Goal: Find specific page/section: Find specific page/section

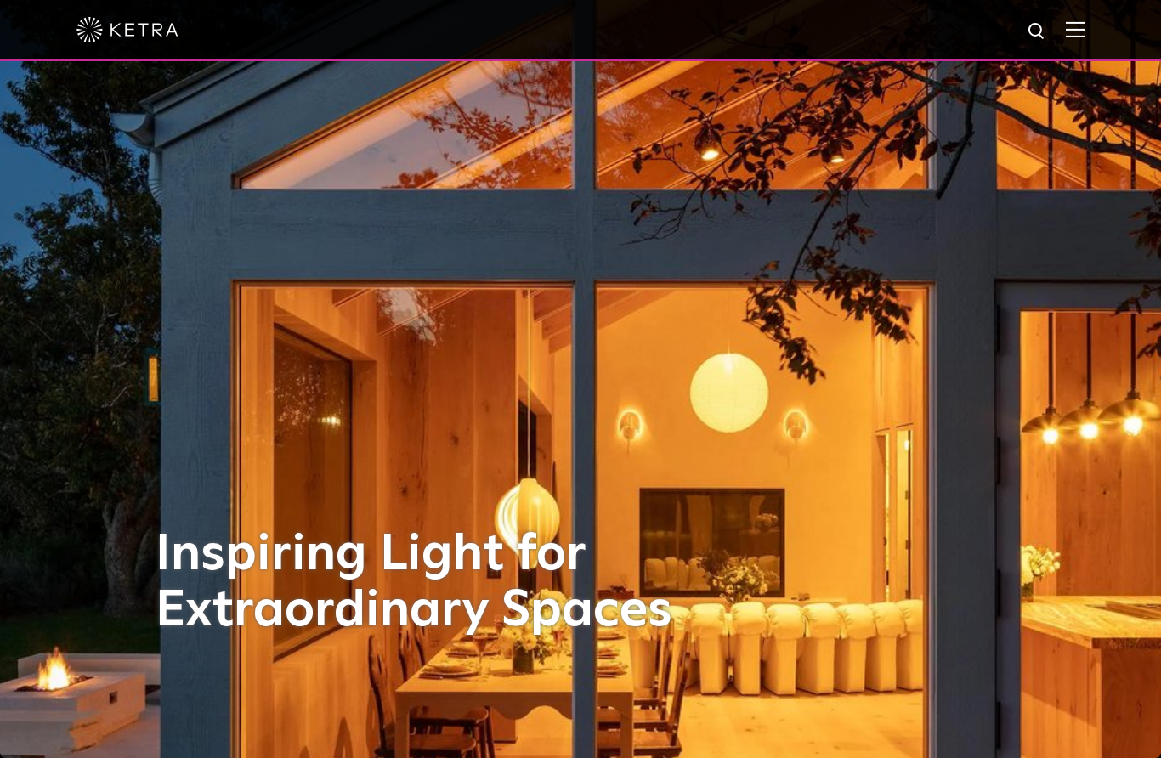
click at [1076, 35] on img at bounding box center [1075, 29] width 19 height 16
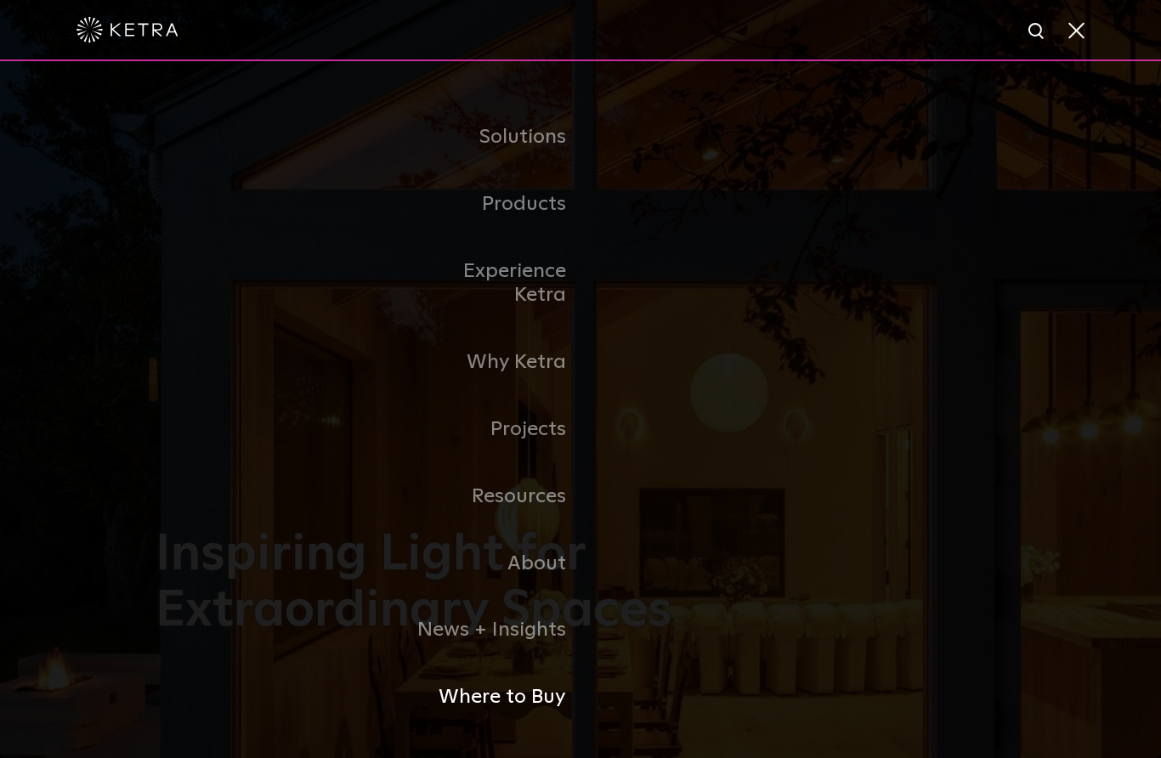
click at [543, 716] on link "Where to Buy" at bounding box center [493, 697] width 174 height 67
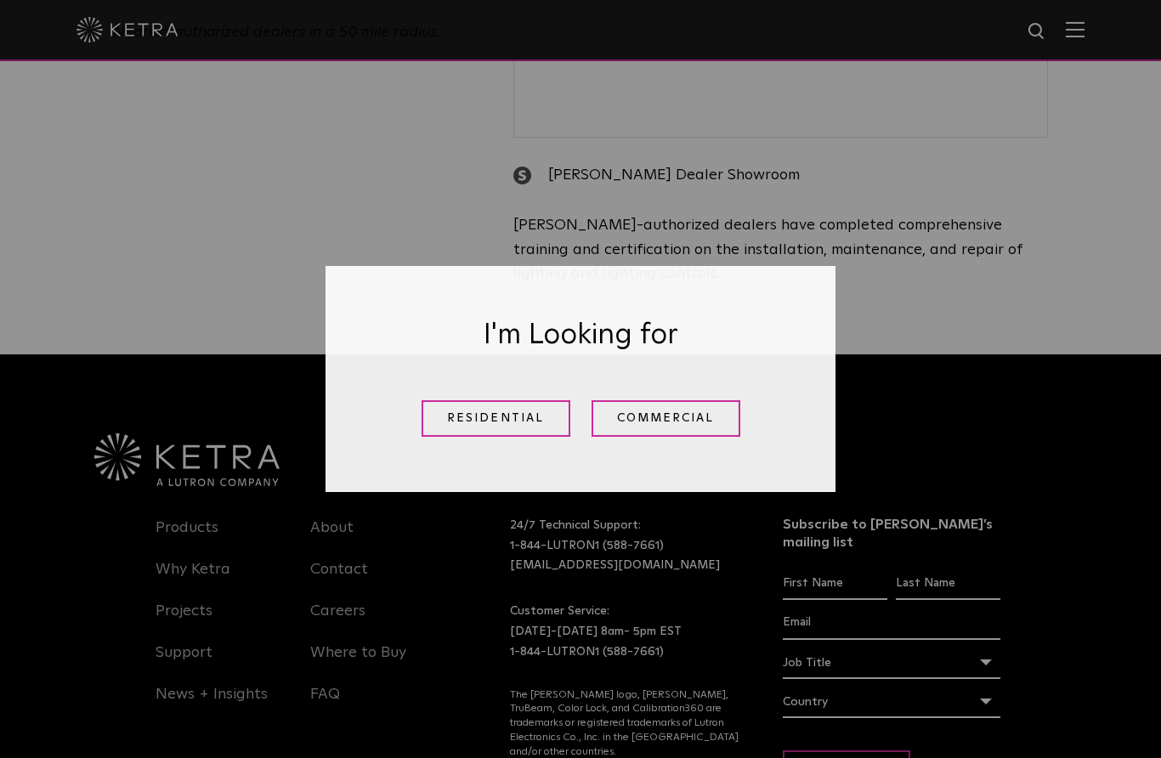
scroll to position [895, 0]
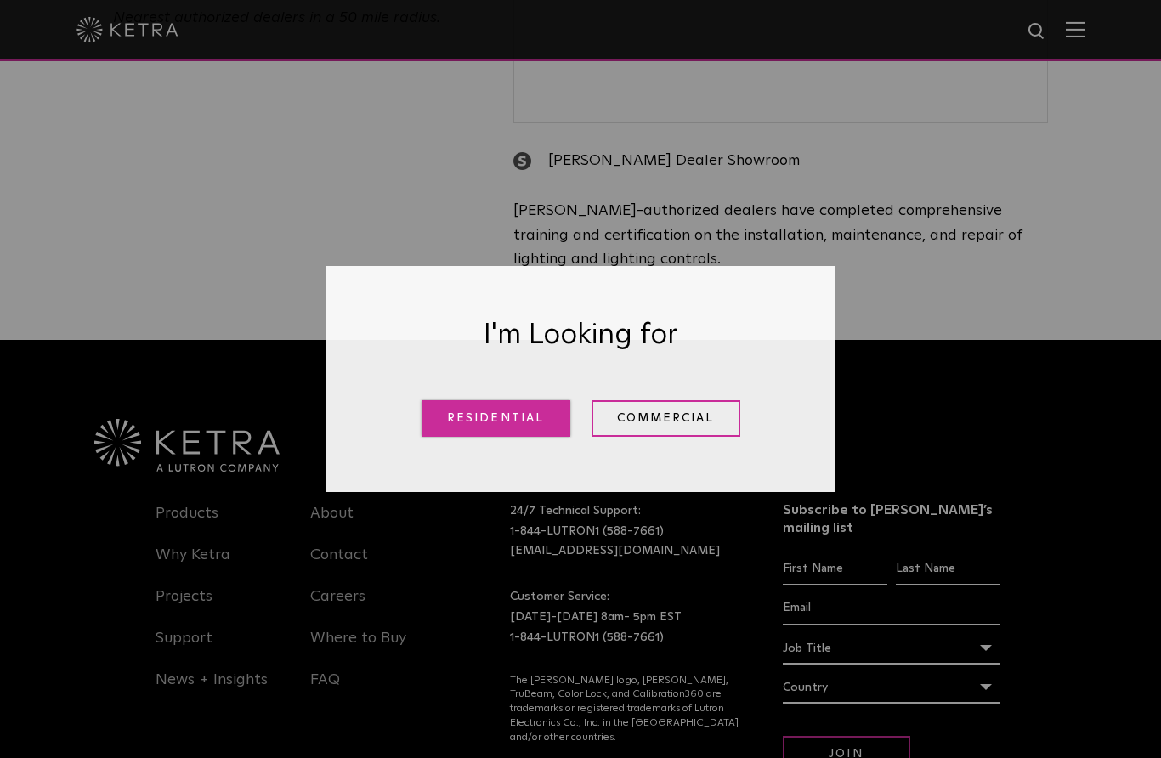
click at [520, 437] on link "Residential" at bounding box center [496, 418] width 149 height 37
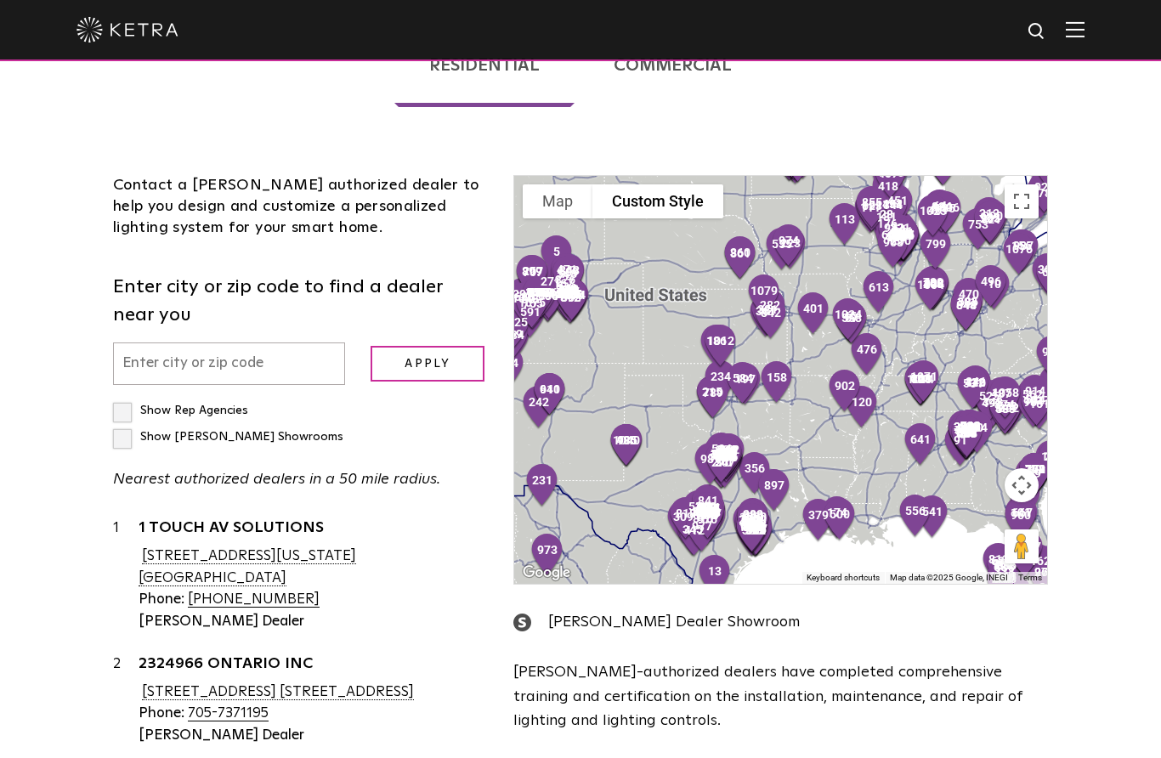
click at [279, 342] on input "text" at bounding box center [229, 363] width 232 height 43
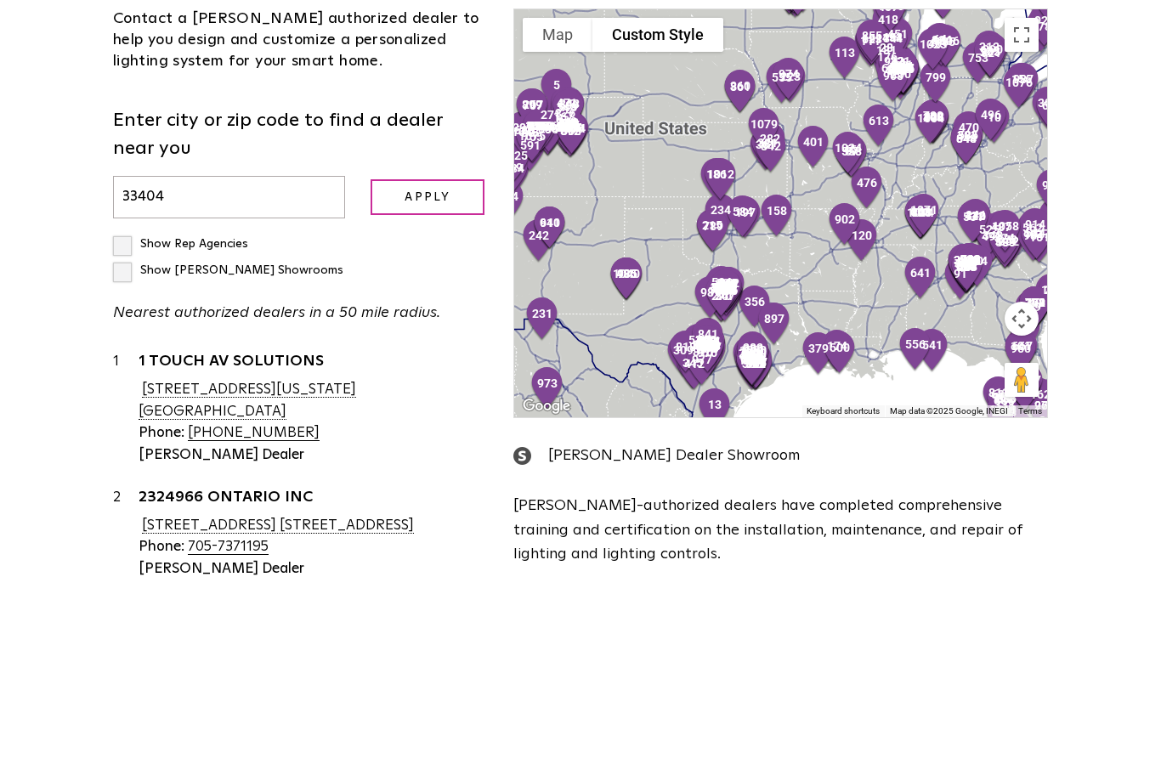
type input "33404"
click at [284, 431] on label "Show [PERSON_NAME] Showrooms" at bounding box center [228, 437] width 230 height 12
click at [124, 398] on input "Show [PERSON_NAME] Showrooms" at bounding box center [118, 403] width 11 height 11
checkbox input "true"
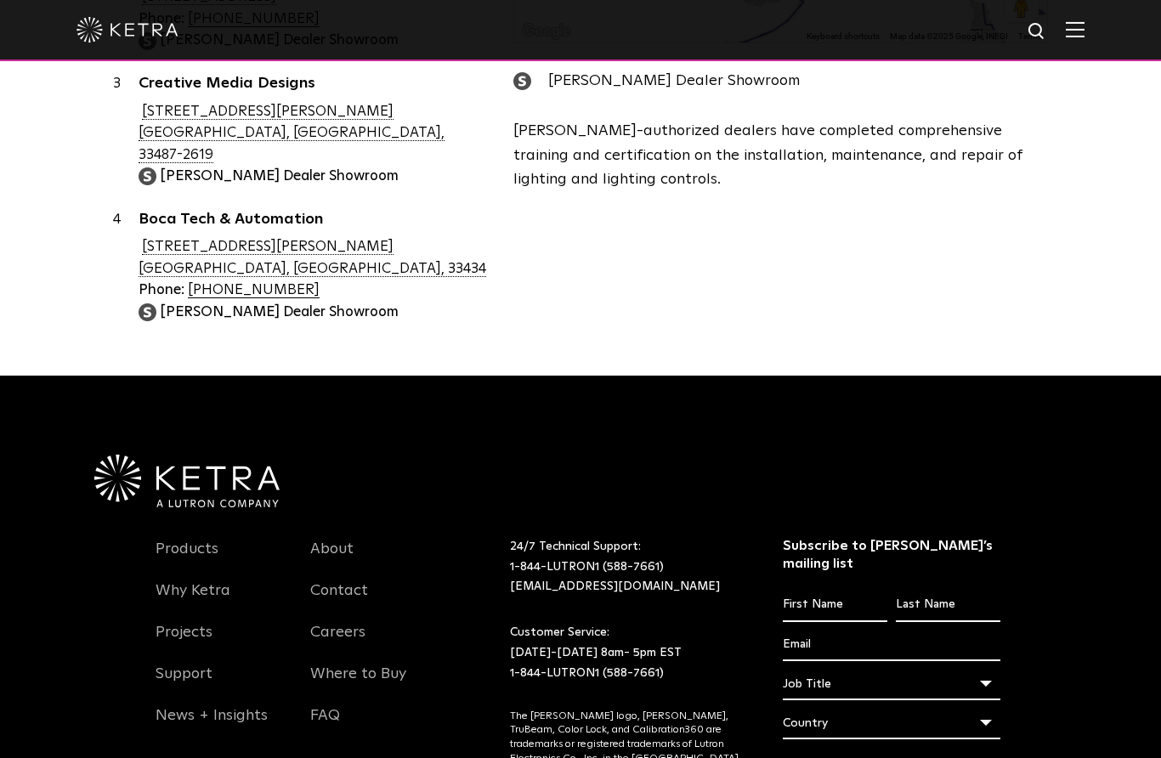
scroll to position [984, 0]
